Goal: Information Seeking & Learning: Find specific fact

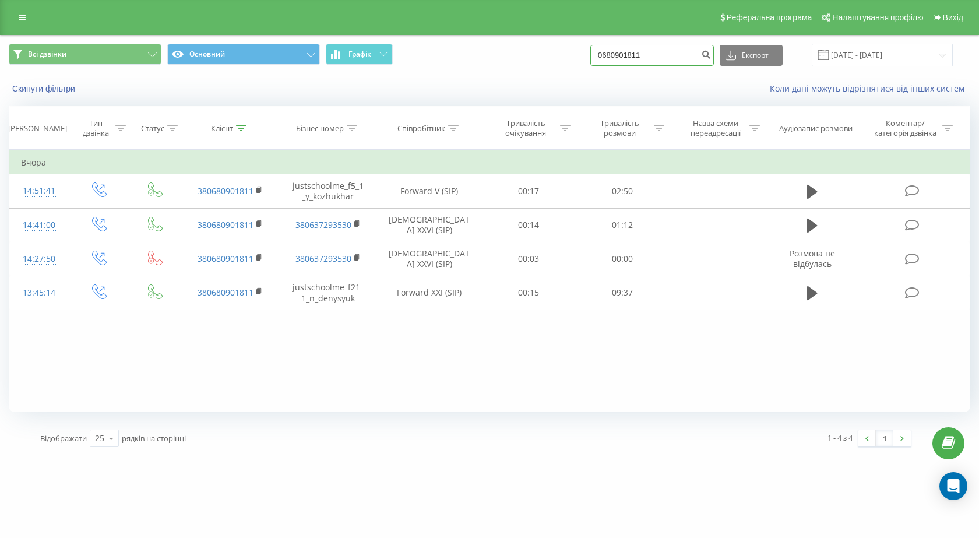
click at [658, 45] on input "0680901811" at bounding box center [652, 55] width 124 height 21
drag, startPoint x: 660, startPoint y: 45, endPoint x: 370, endPoint y: 51, distance: 290.2
click at [377, 50] on div "Всі дзвінки Основний Графік 0680901811 Експорт .csv .xls .xlsx 20.08.2025 - 20.…" at bounding box center [489, 55] width 961 height 23
click at [500, 84] on div "Коли дані можуть відрізнятися вiд інших систем" at bounding box center [672, 89] width 611 height 12
click at [242, 131] on div at bounding box center [241, 129] width 10 height 10
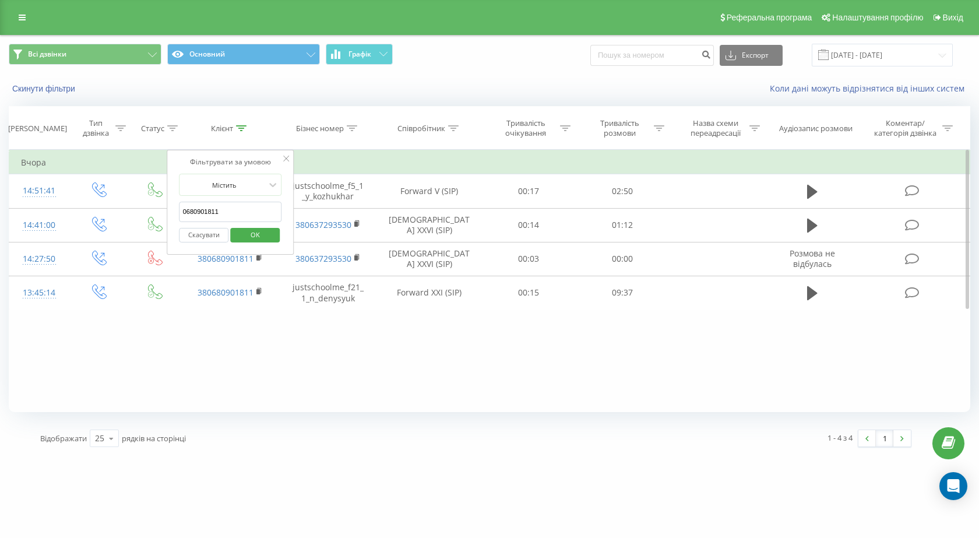
click at [233, 213] on input "0680901811" at bounding box center [230, 212] width 103 height 20
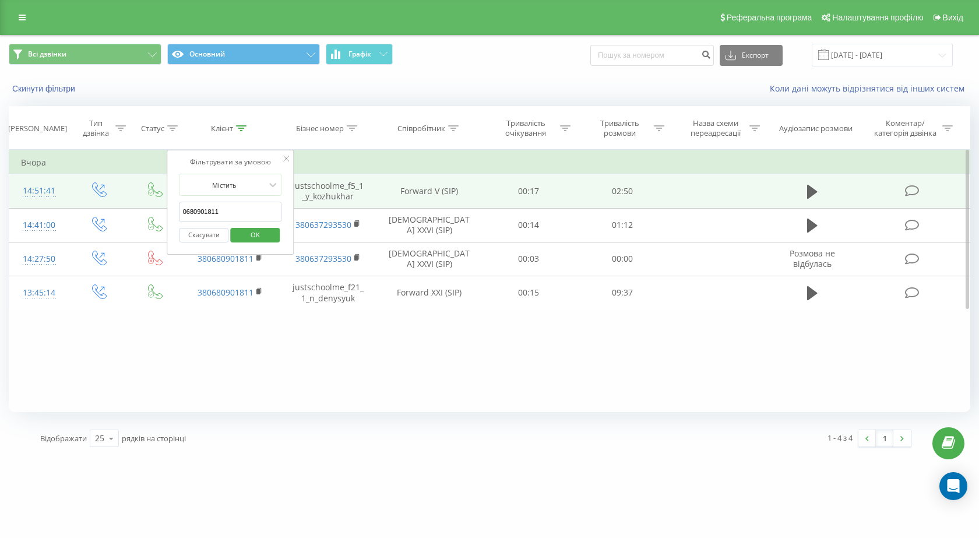
drag, startPoint x: 233, startPoint y: 213, endPoint x: 10, endPoint y: 207, distance: 222.6
click at [10, 207] on table "Фільтрувати за умовою Дорівнює Введіть значення Скасувати OK Фільтрувати за умо…" at bounding box center [489, 230] width 961 height 160
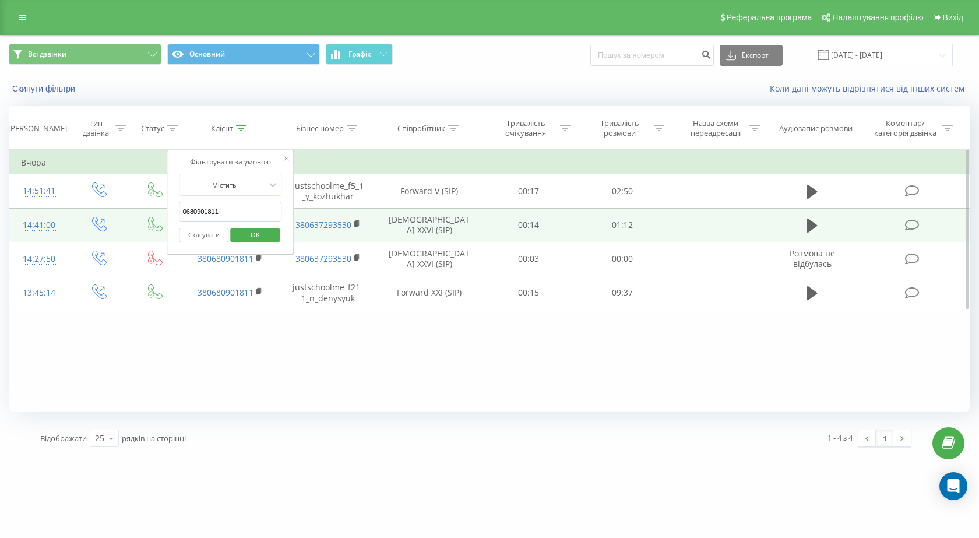
paste input "963062969"
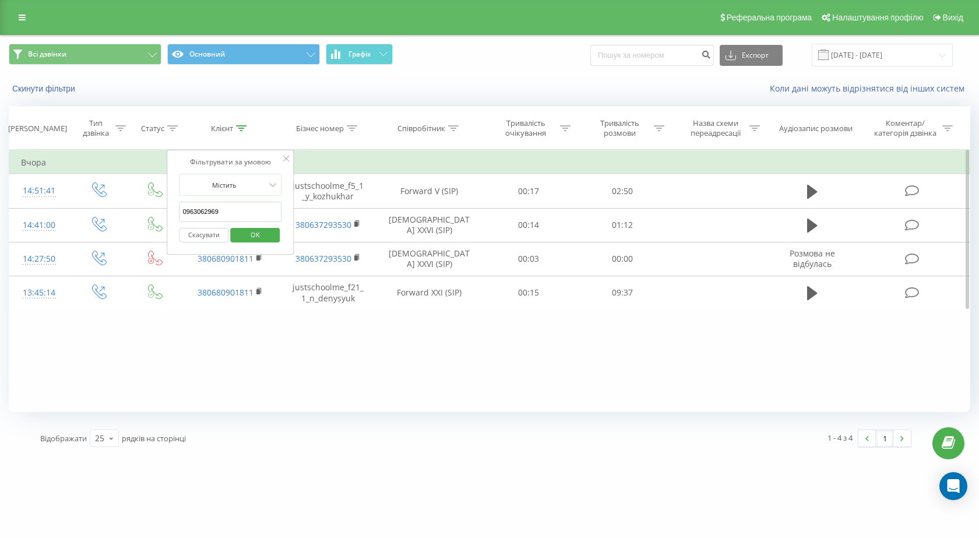
type input "0963062969"
click at [252, 239] on span "OK" at bounding box center [255, 234] width 33 height 18
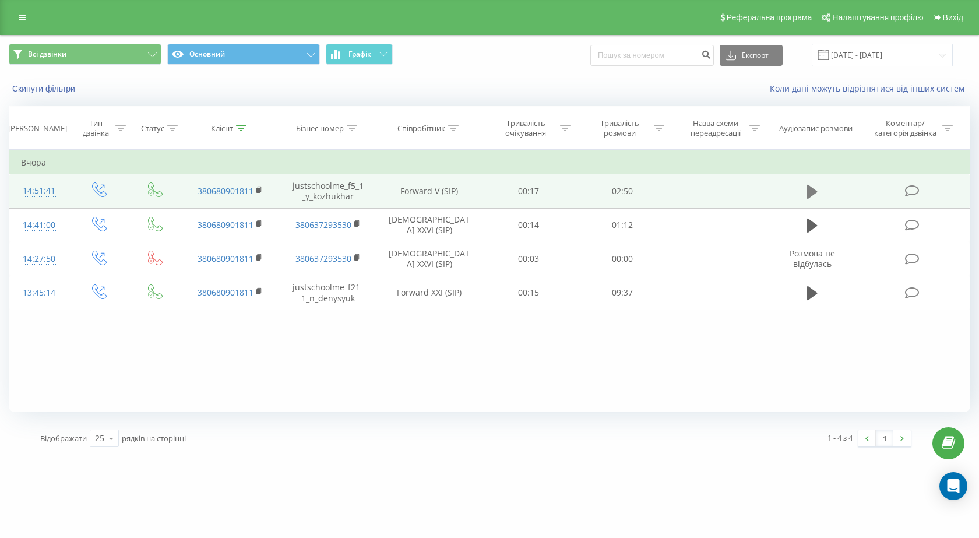
click at [805, 188] on button at bounding box center [811, 191] width 17 height 17
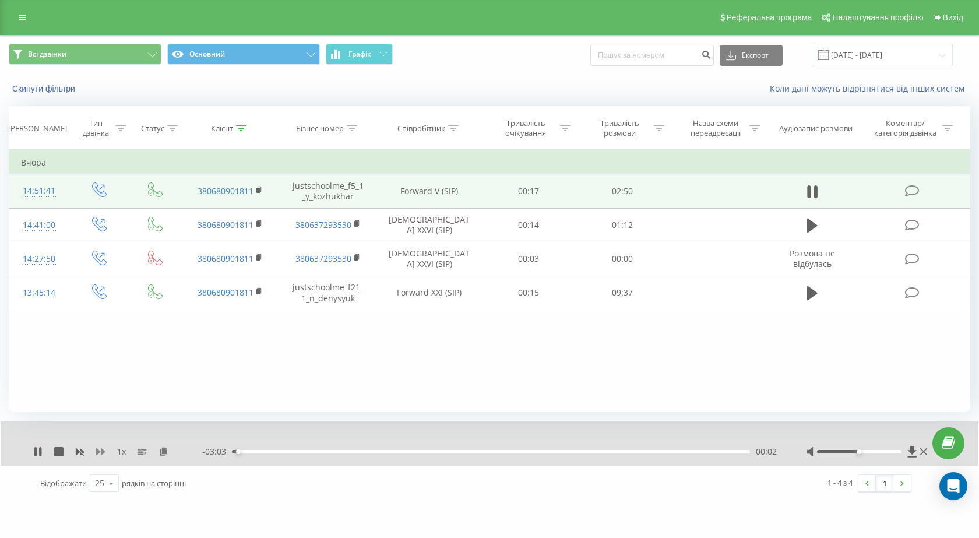
click at [103, 453] on icon at bounding box center [100, 451] width 9 height 7
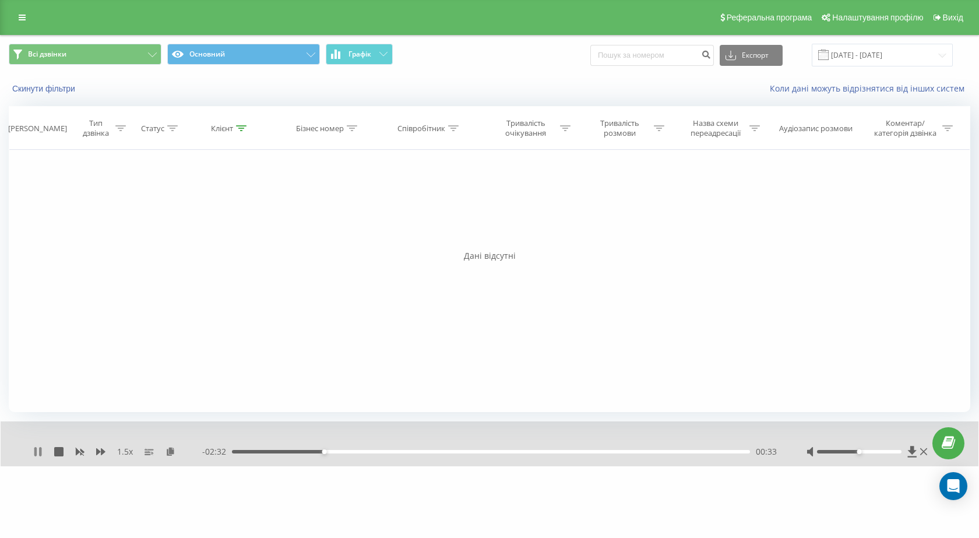
click at [40, 450] on icon at bounding box center [40, 451] width 2 height 9
click at [51, 93] on button "Скинути фільтри" at bounding box center [45, 88] width 72 height 10
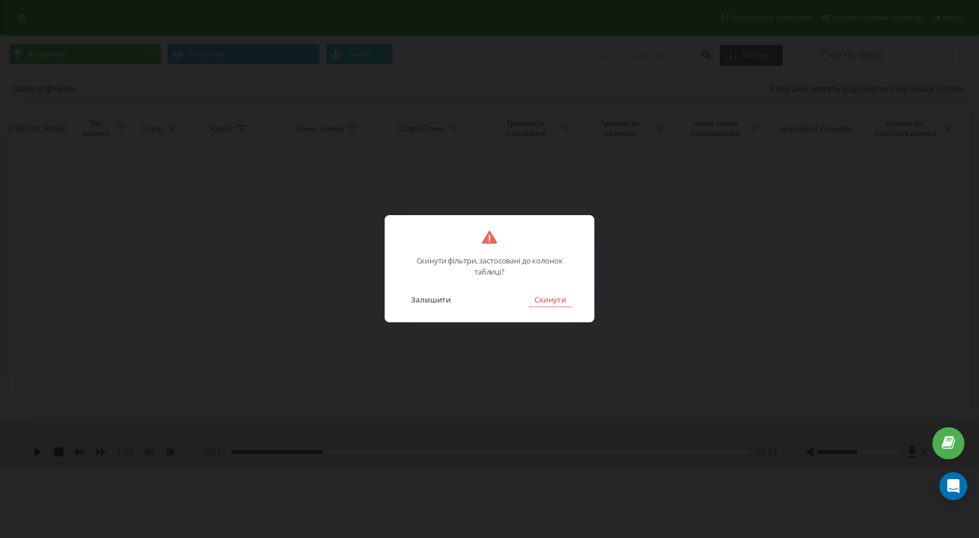
click at [558, 301] on button "Скинути" at bounding box center [550, 299] width 44 height 15
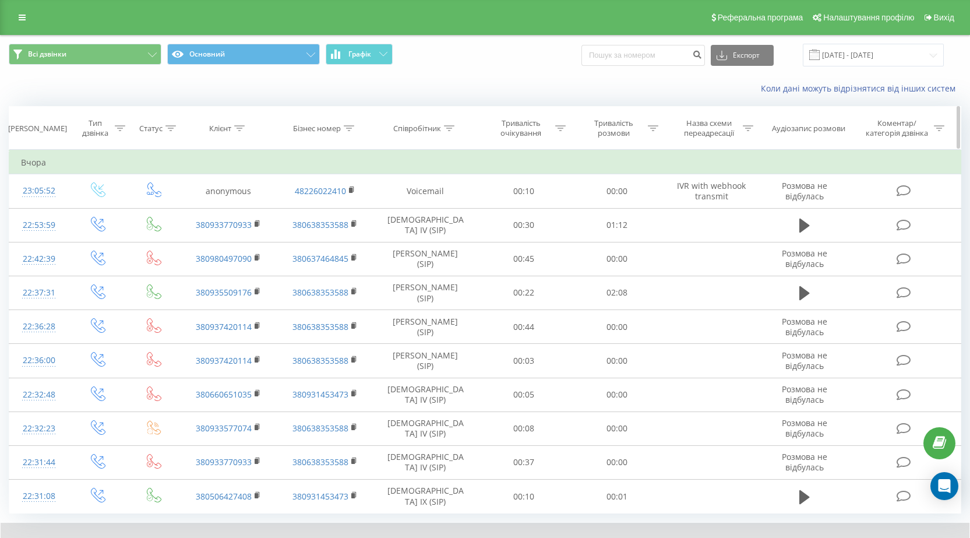
click at [238, 126] on icon at bounding box center [239, 128] width 10 height 6
click at [210, 214] on input "text" at bounding box center [228, 212] width 103 height 20
paste input "0963062969"
type input "0963062969"
click at [269, 235] on span "OK" at bounding box center [253, 234] width 33 height 18
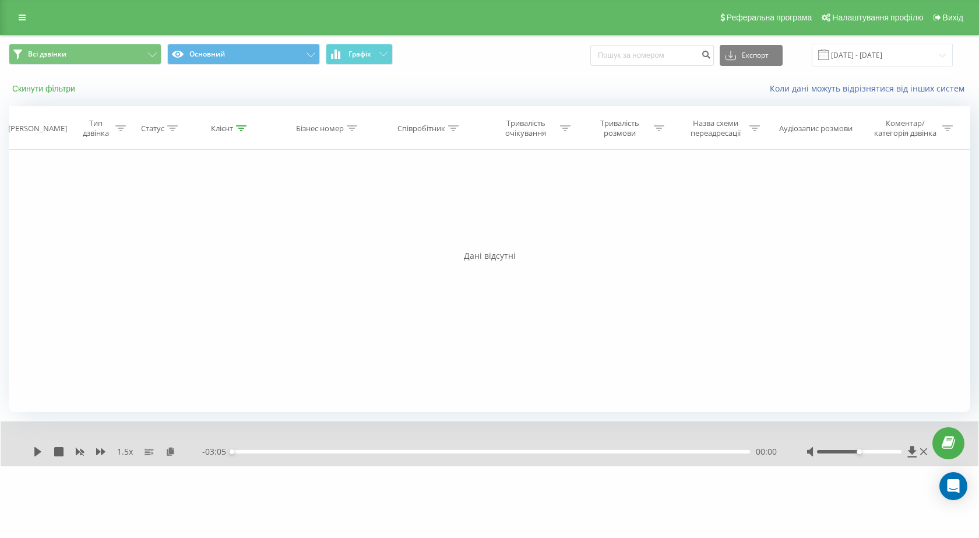
click at [46, 88] on button "Скинути фільтри" at bounding box center [45, 88] width 72 height 10
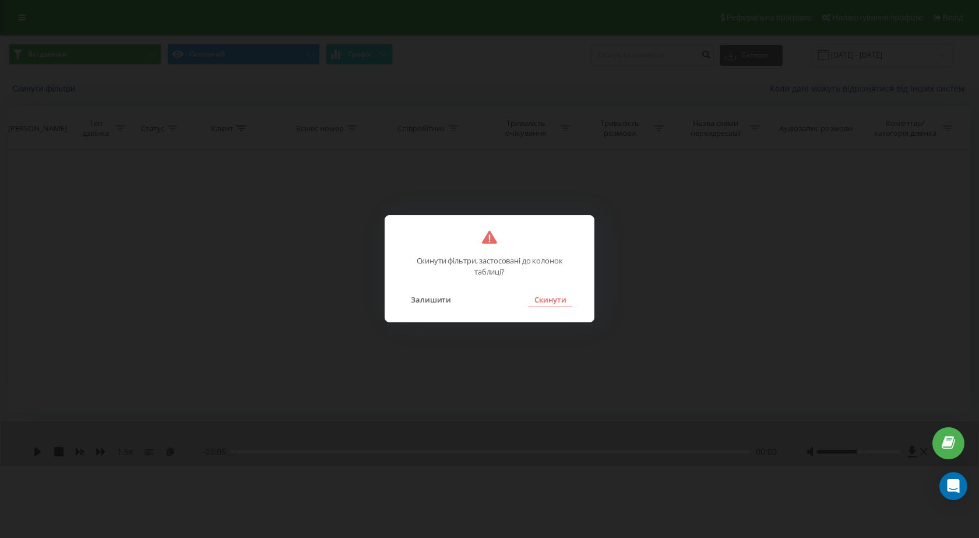
click at [549, 302] on button "Скинути" at bounding box center [550, 299] width 44 height 15
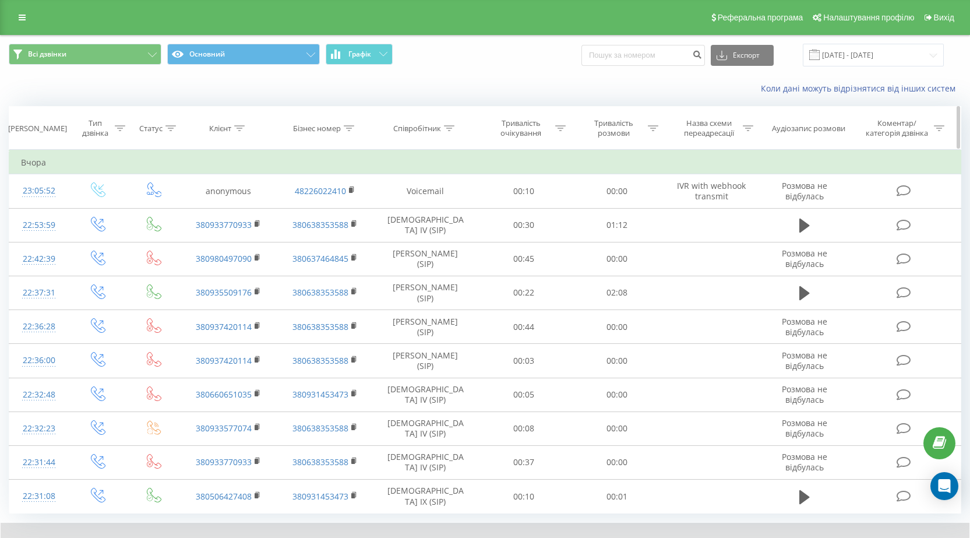
click at [244, 126] on icon at bounding box center [239, 128] width 10 height 6
click at [202, 219] on input "text" at bounding box center [228, 212] width 103 height 20
paste input "0963062969"
type input "0963062969"
click at [247, 235] on span "OK" at bounding box center [253, 234] width 33 height 18
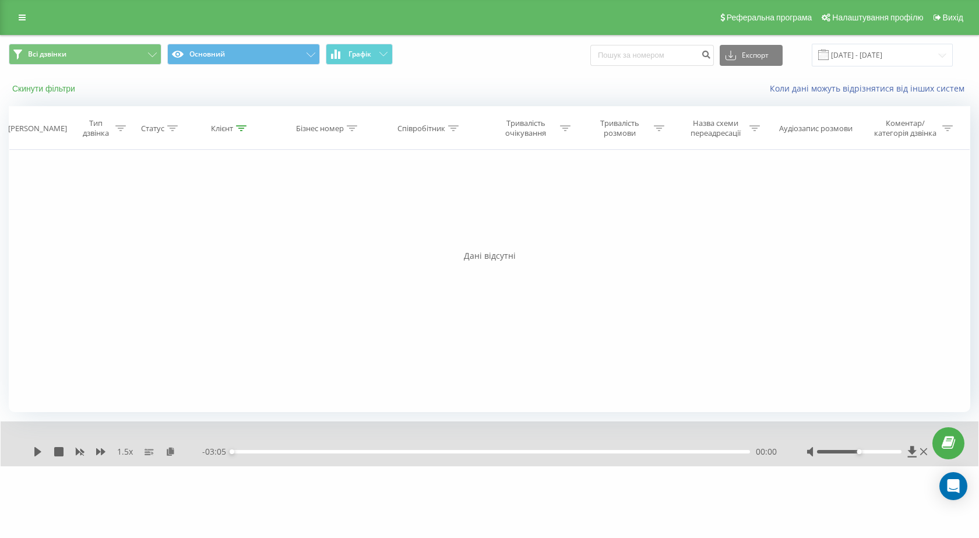
click at [31, 86] on button "Скинути фільтри" at bounding box center [45, 88] width 72 height 10
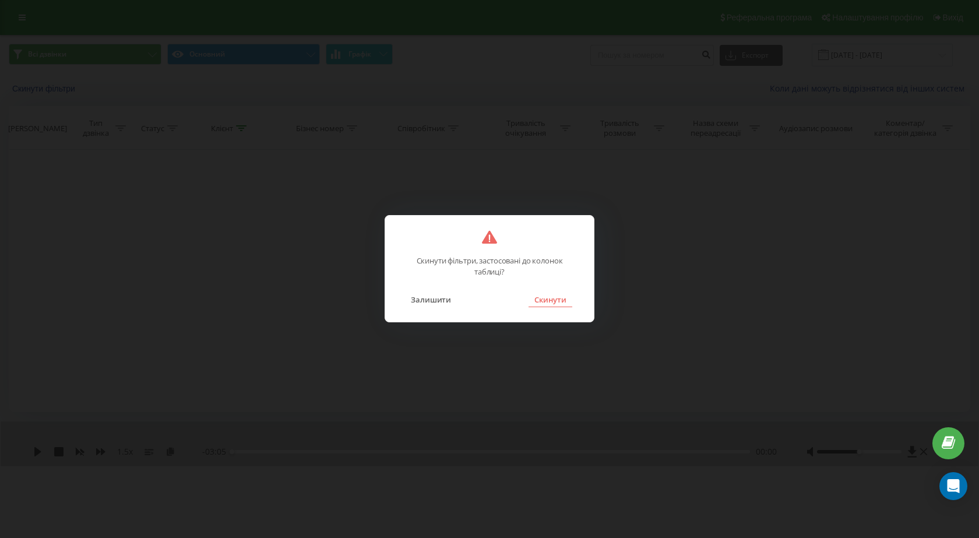
click at [538, 301] on button "Скинути" at bounding box center [550, 299] width 44 height 15
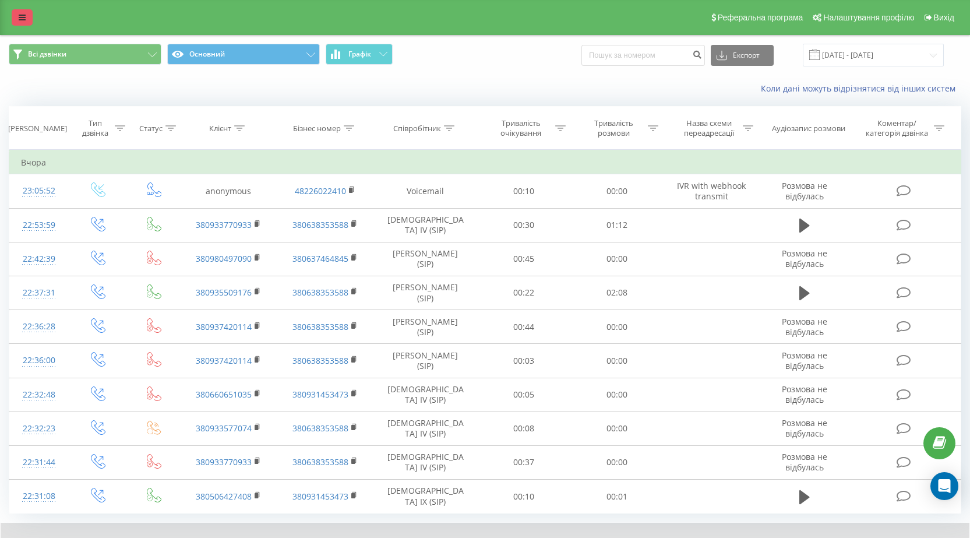
click at [20, 14] on icon at bounding box center [22, 17] width 7 height 8
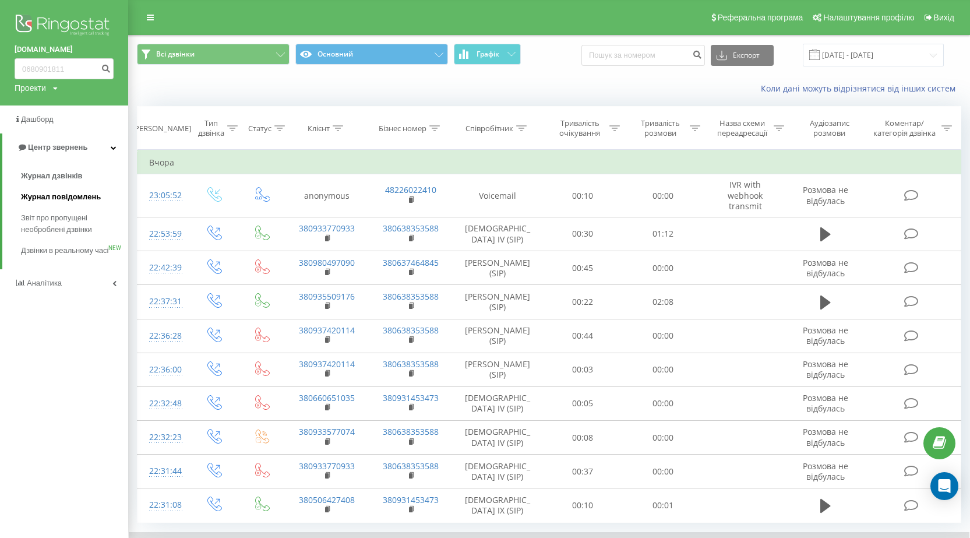
click at [42, 196] on span "Журнал повідомлень" at bounding box center [61, 197] width 80 height 12
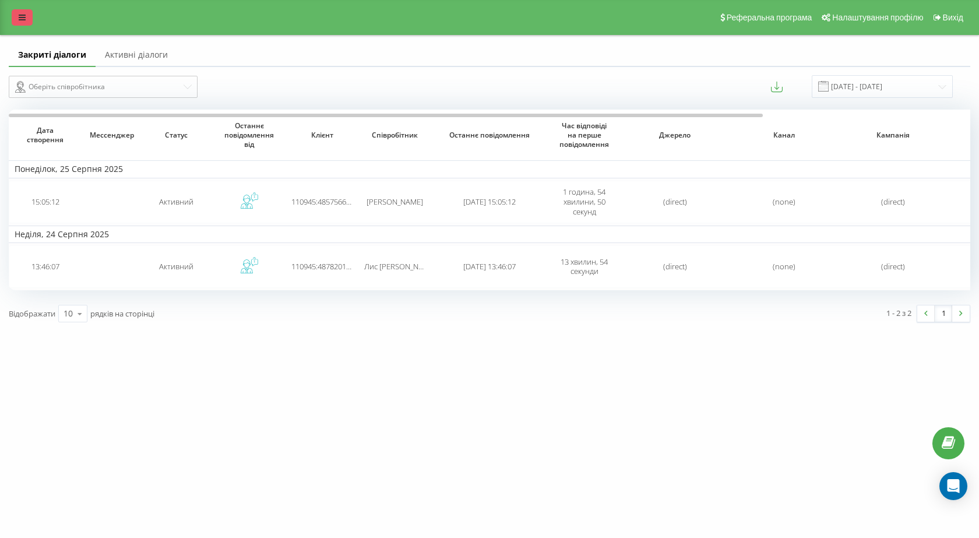
click at [18, 15] on link at bounding box center [22, 17] width 21 height 16
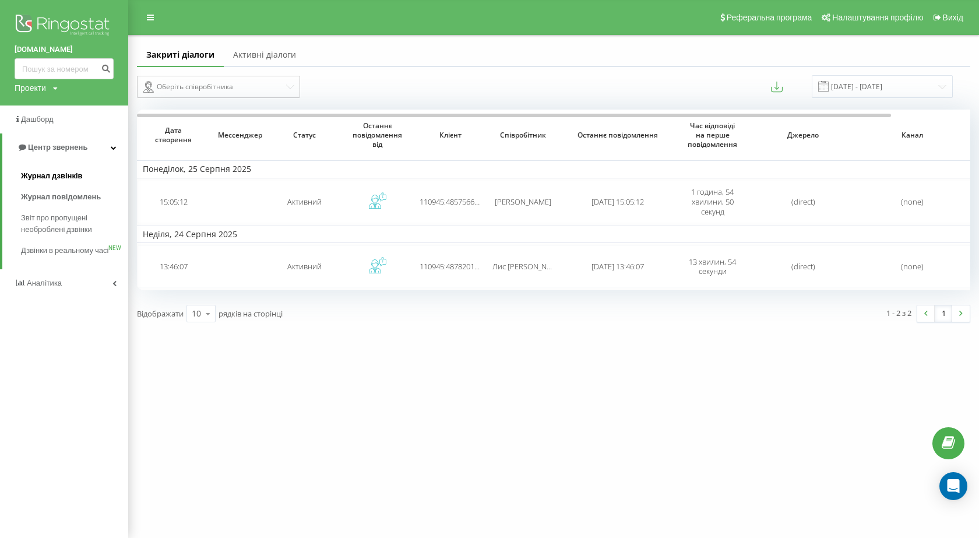
click at [53, 173] on span "Журнал дзвінків" at bounding box center [52, 176] width 62 height 12
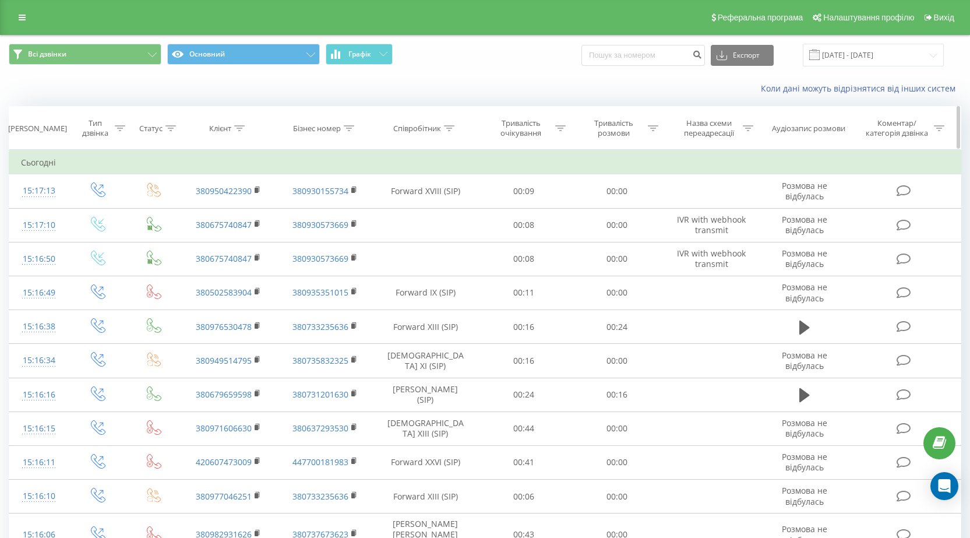
click at [240, 125] on icon at bounding box center [239, 128] width 10 height 6
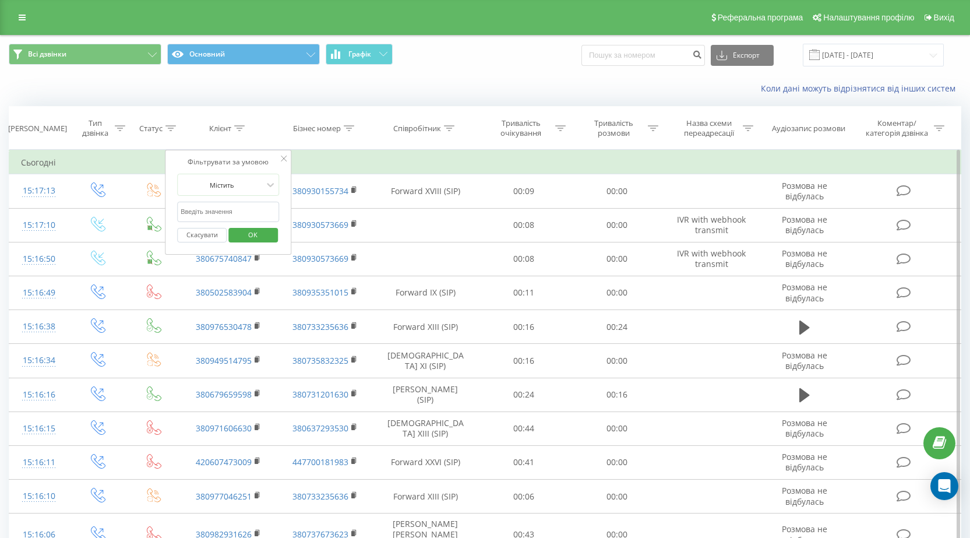
click at [206, 211] on input "text" at bounding box center [228, 212] width 103 height 20
paste input "0963062969"
type input "0963062969"
click at [262, 233] on span "OK" at bounding box center [253, 234] width 33 height 18
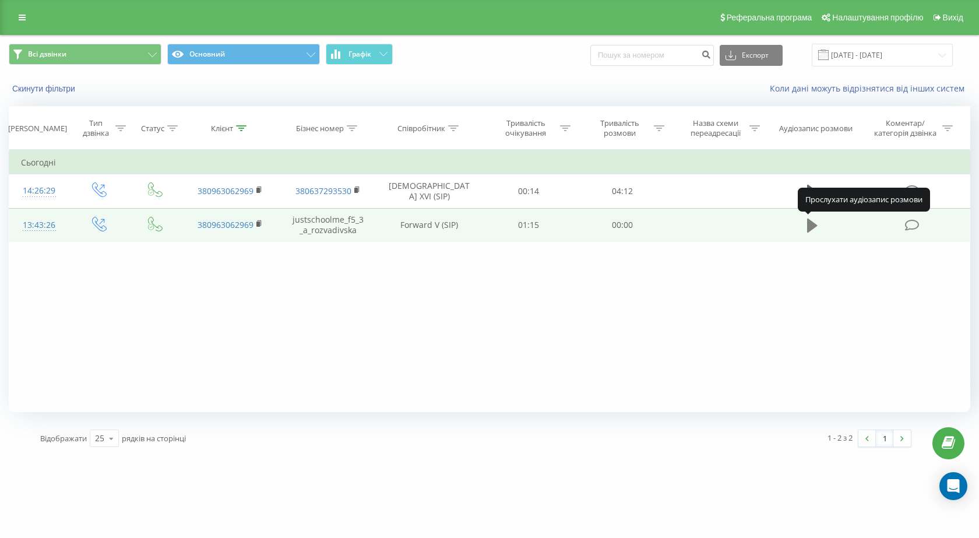
click at [808, 225] on icon at bounding box center [812, 225] width 10 height 14
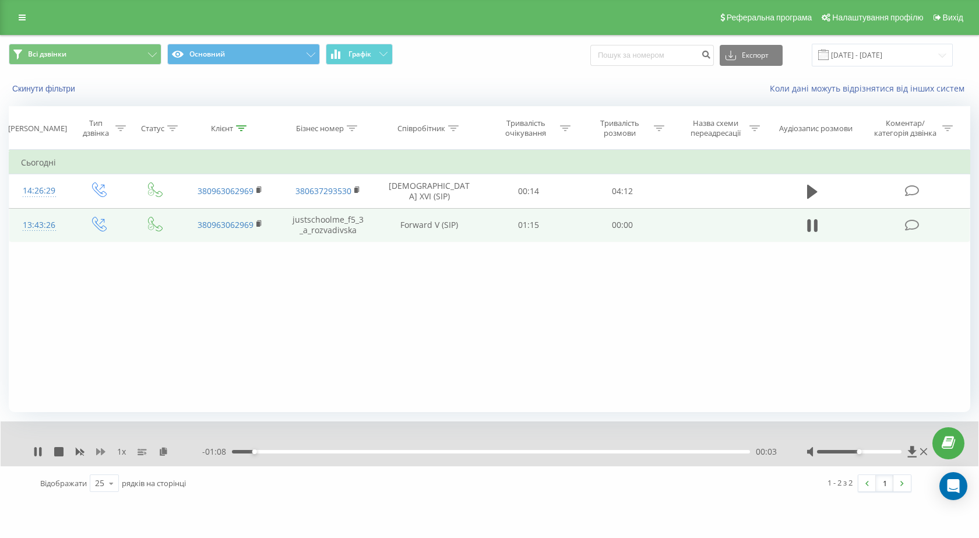
click at [98, 453] on icon at bounding box center [100, 451] width 9 height 7
click at [905, 228] on icon at bounding box center [912, 225] width 15 height 12
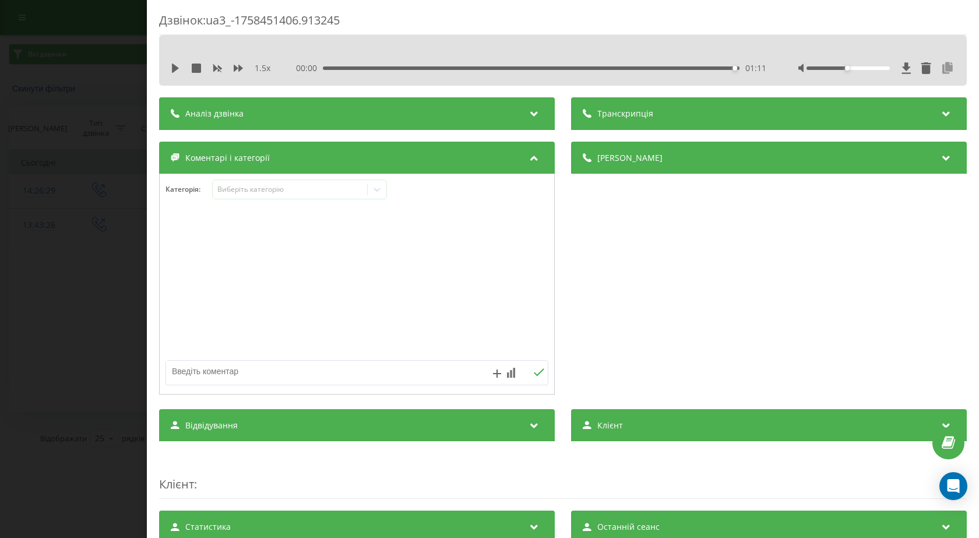
click at [940, 62] on icon at bounding box center [947, 68] width 14 height 12
click at [958, 14] on icon "close" at bounding box center [962, 17] width 8 height 9
click at [940, 65] on icon at bounding box center [947, 68] width 14 height 12
